Goal: Task Accomplishment & Management: Complete application form

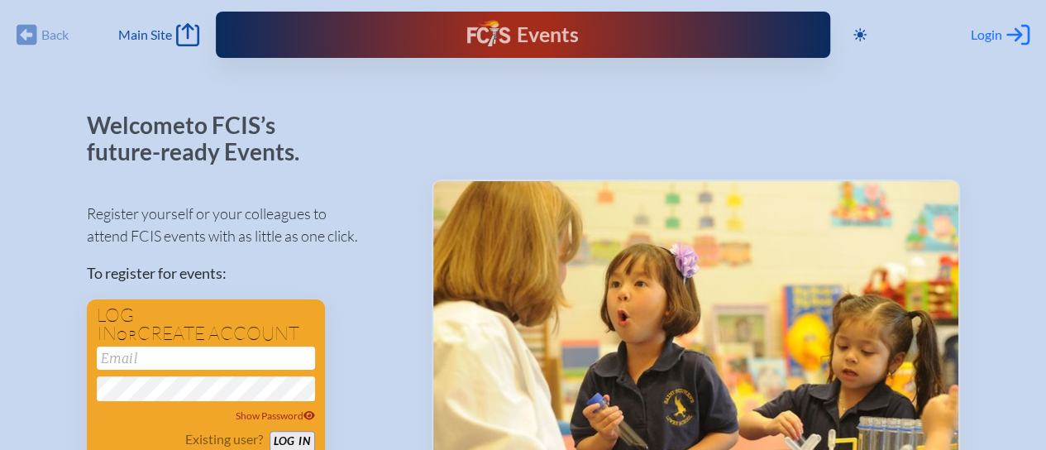
click at [983, 33] on span "Login" at bounding box center [986, 34] width 31 height 17
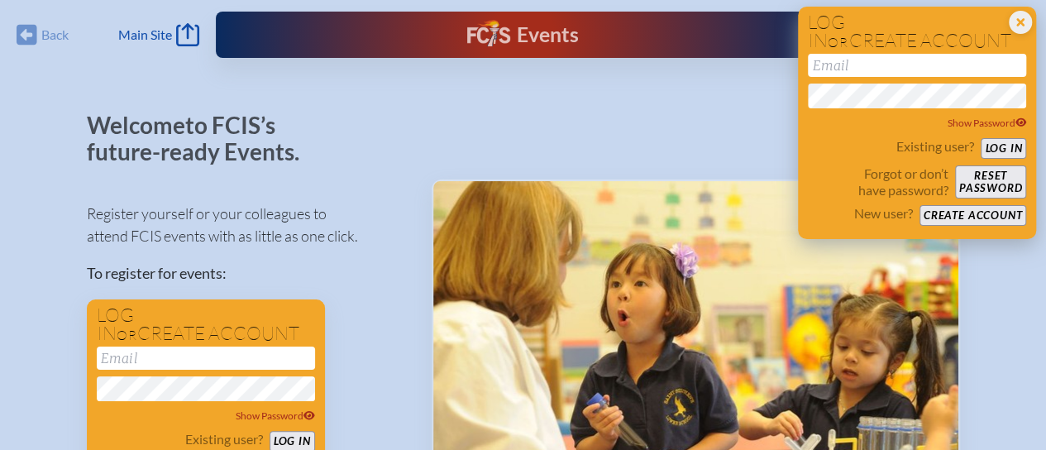
click at [835, 69] on input "email" at bounding box center [917, 65] width 218 height 23
type input "tinamms@millhopper.com"
click at [1003, 144] on button "Log in" at bounding box center [1003, 148] width 45 height 21
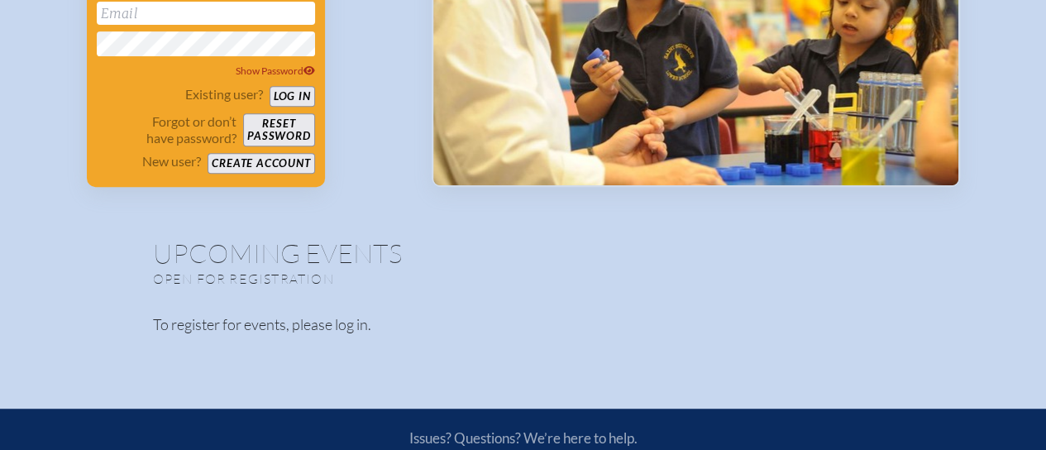
scroll to position [248, 0]
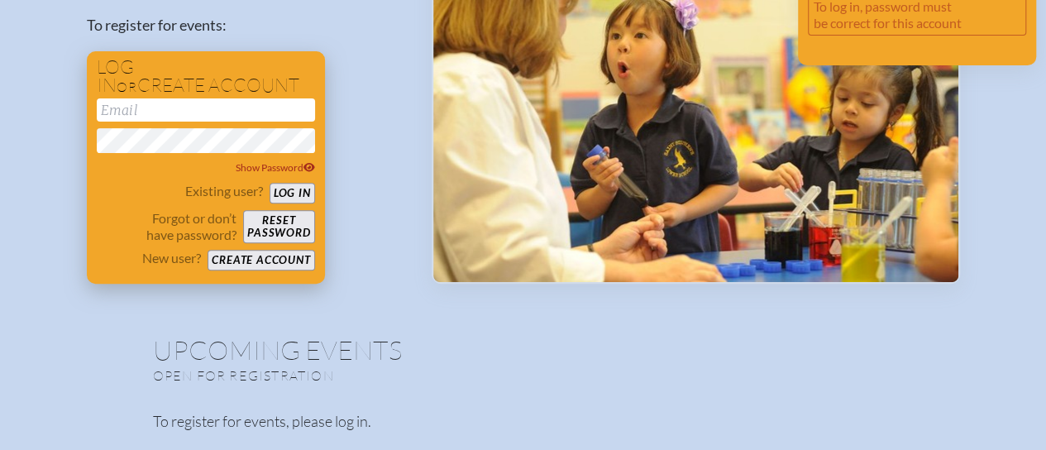
click at [200, 102] on input "email" at bounding box center [206, 109] width 218 height 23
type input "[EMAIL_ADDRESS][DOMAIN_NAME]"
click at [279, 188] on button "Log in" at bounding box center [292, 193] width 45 height 21
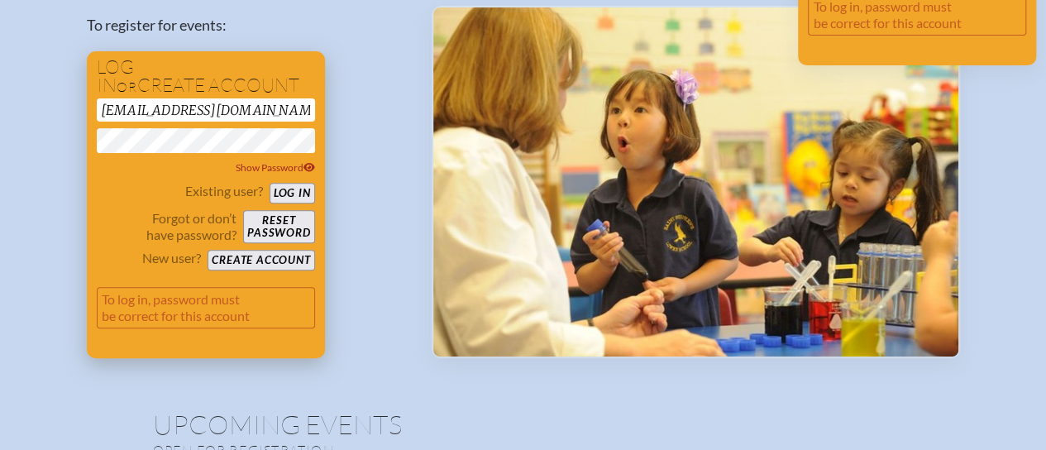
click at [278, 219] on button "Reset password" at bounding box center [278, 226] width 71 height 33
click at [260, 255] on button "Create account" at bounding box center [261, 260] width 107 height 21
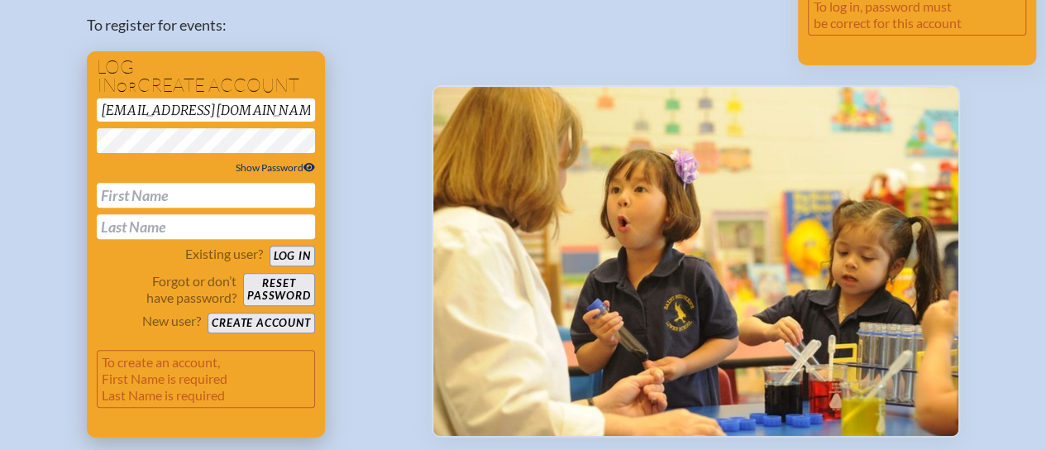
click at [308, 161] on div "Show Password" at bounding box center [206, 168] width 218 height 17
click at [175, 193] on input "text" at bounding box center [206, 195] width 218 height 25
type input "[PERSON_NAME]"
click at [266, 323] on button "Create account" at bounding box center [261, 323] width 107 height 21
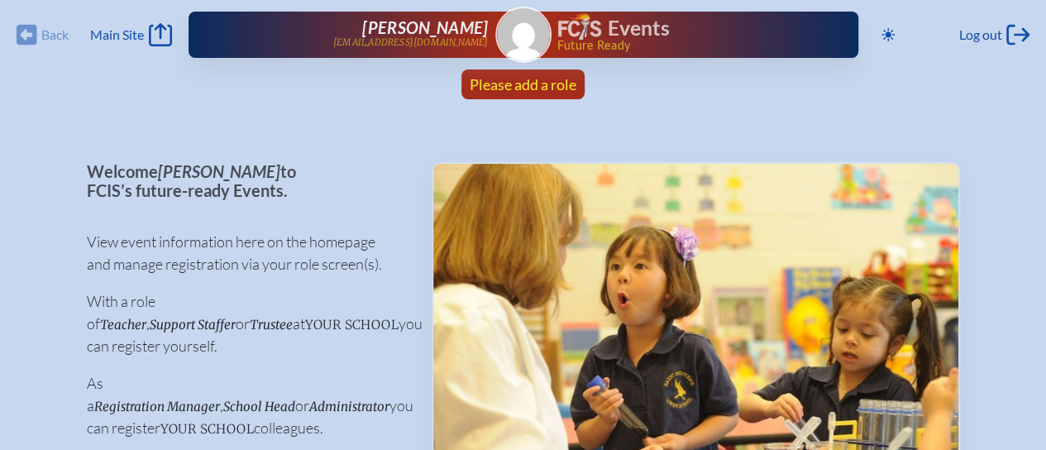
click at [516, 79] on span "Please add a role" at bounding box center [523, 84] width 107 height 18
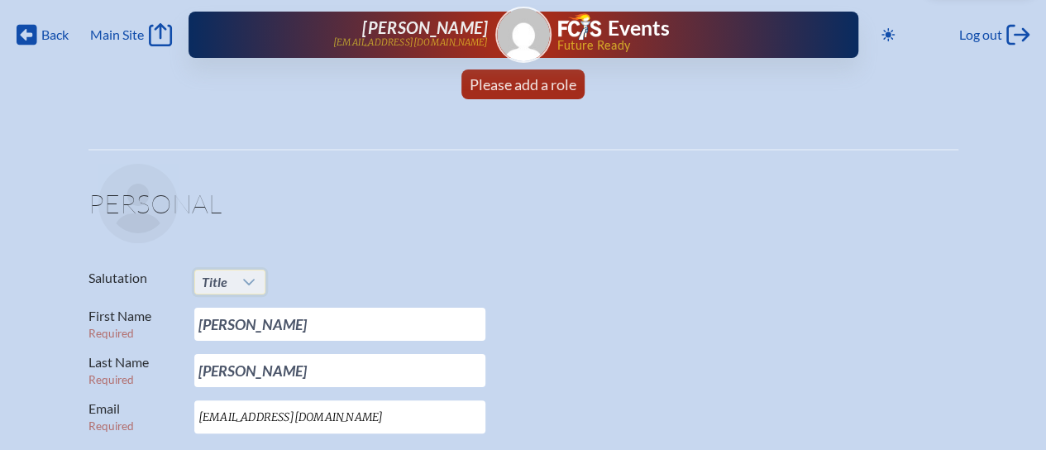
click at [219, 279] on span "Title" at bounding box center [215, 282] width 26 height 16
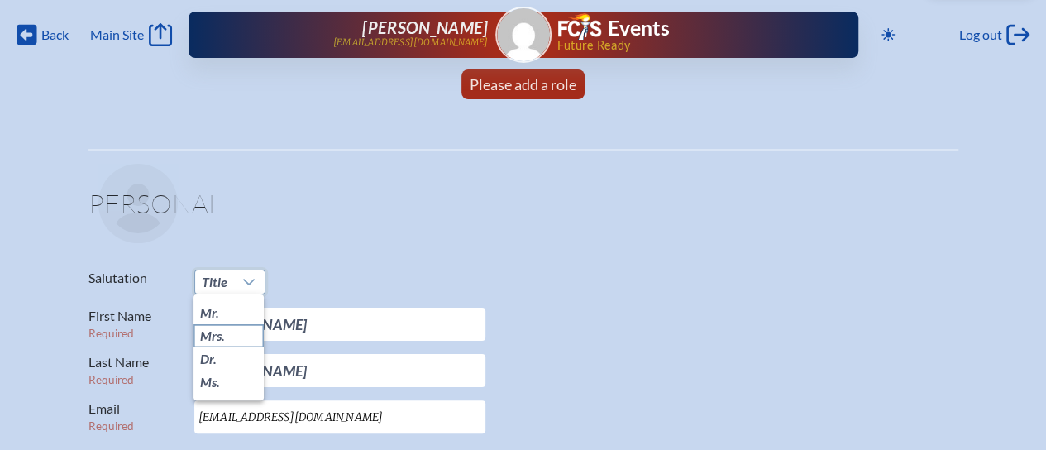
click at [218, 337] on span "Mrs." at bounding box center [212, 336] width 25 height 17
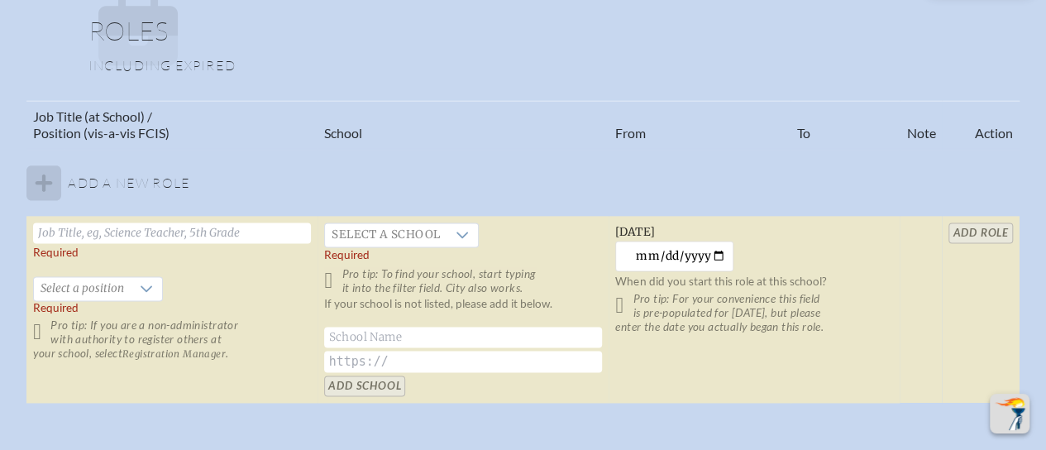
scroll to position [992, 0]
